Goal: Find contact information: Find contact information

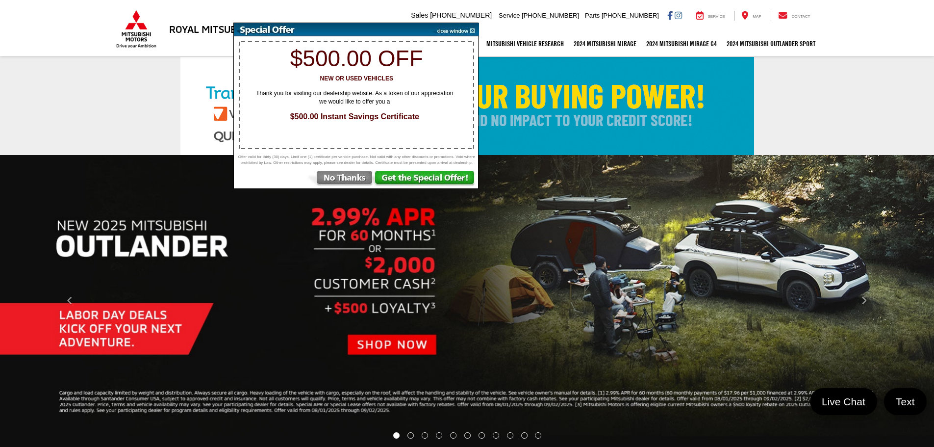
click at [471, 27] on img at bounding box center [455, 29] width 50 height 13
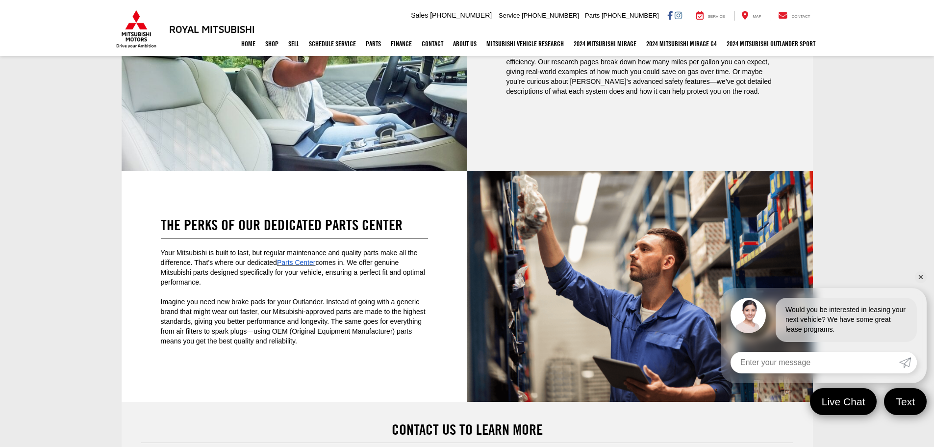
select select "Mitsubishi"
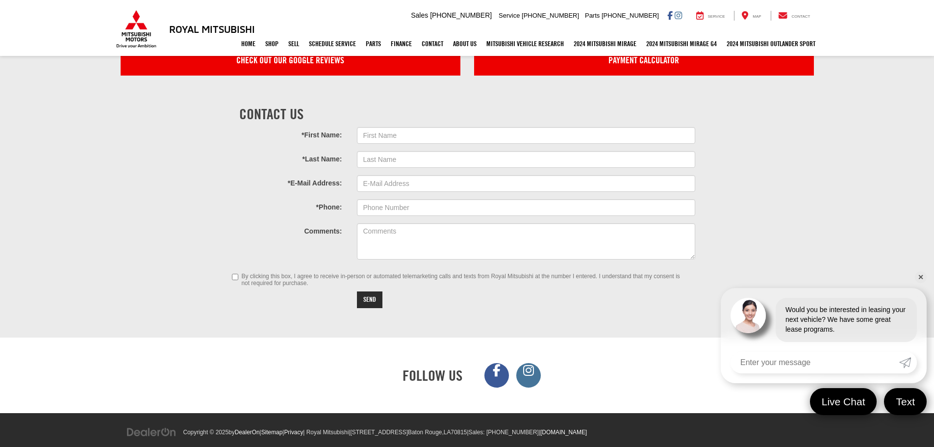
scroll to position [2692, 0]
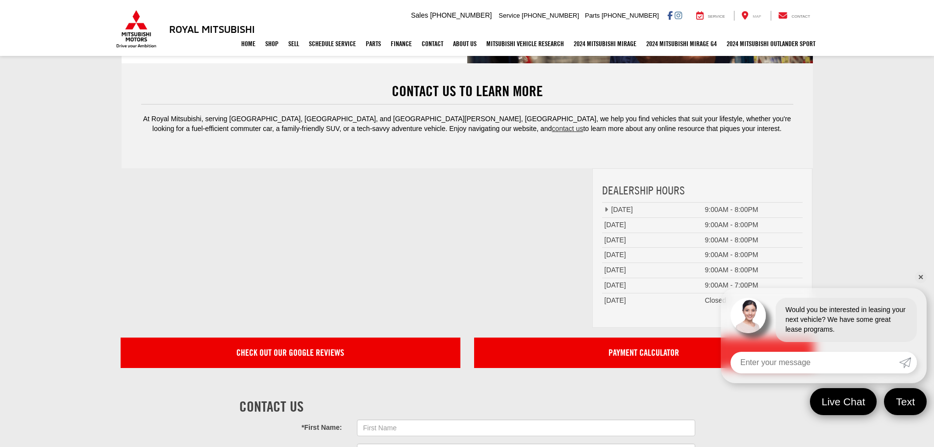
click at [754, 16] on span "Map" at bounding box center [757, 16] width 8 height 4
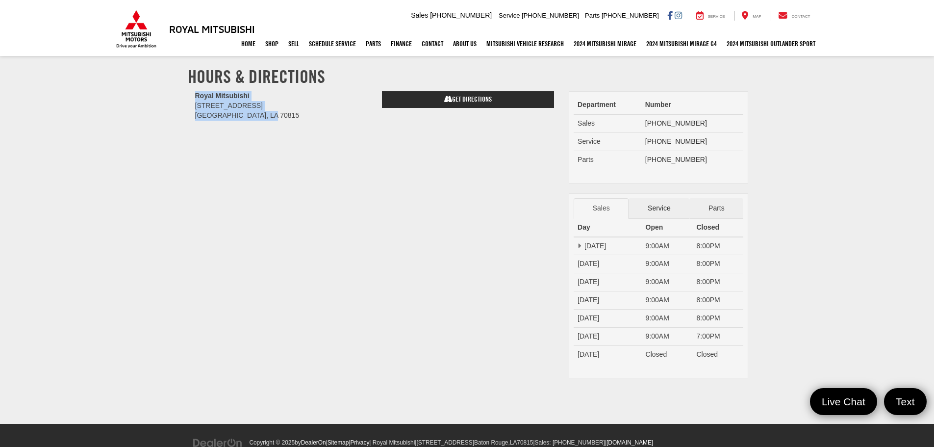
drag, startPoint x: 304, startPoint y: 116, endPoint x: 174, endPoint y: 93, distance: 131.9
click at [174, 93] on section "Hours & Directions Royal Mitsubishi 9255 Airline Hwy Baton Rouge, LA 70815 Get …" at bounding box center [467, 240] width 934 height 367
copy div "Royal Mitsubishi 9255 Airline Hwy Baton Rouge, LA 70815"
